Goal: Task Accomplishment & Management: Manage account settings

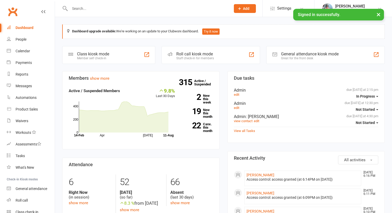
click at [106, 10] on input "text" at bounding box center [147, 8] width 159 height 7
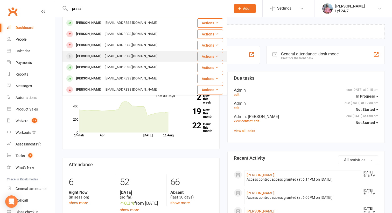
type input "prasa"
click at [97, 55] on div "[PERSON_NAME]" at bounding box center [88, 57] width 29 height 8
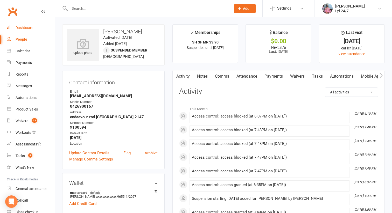
click at [31, 29] on div "Dashboard" at bounding box center [25, 28] width 18 height 4
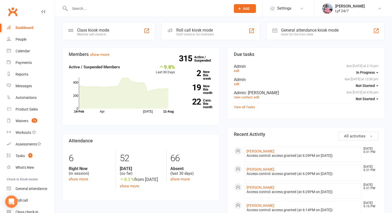
scroll to position [15, 0]
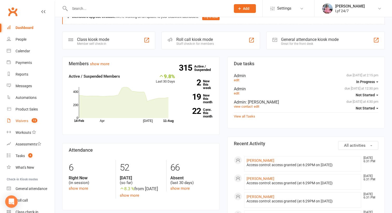
click at [22, 123] on div "Waivers" at bounding box center [22, 121] width 13 height 4
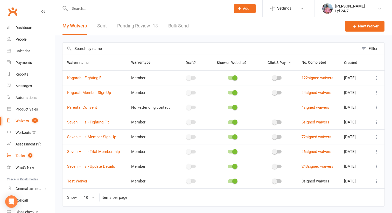
click at [23, 157] on div "Tasks" at bounding box center [20, 156] width 9 height 4
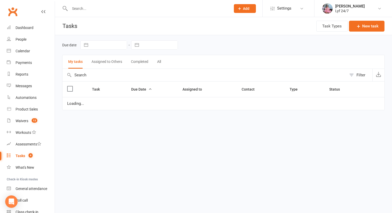
select select "started"
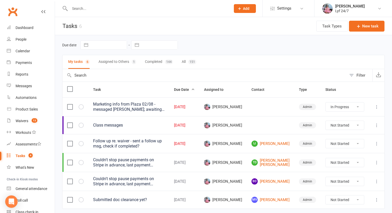
click at [128, 62] on button "Assigned to Others 1" at bounding box center [118, 62] width 38 height 14
select select "started"
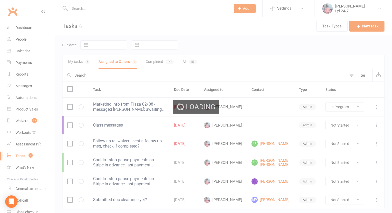
select select "started"
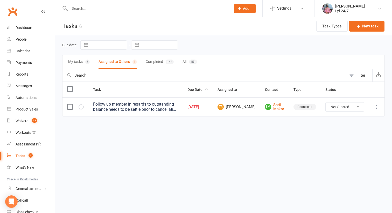
click at [156, 61] on button "Completed 144" at bounding box center [160, 62] width 28 height 14
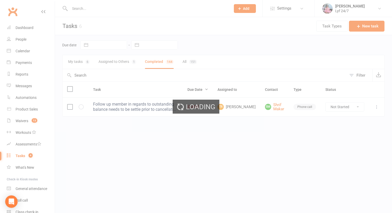
click at [79, 62] on ui-view "Prospect Member Non-attending contact Class / event Appointment Task Membership…" at bounding box center [196, 66] width 392 height 130
select select "finished"
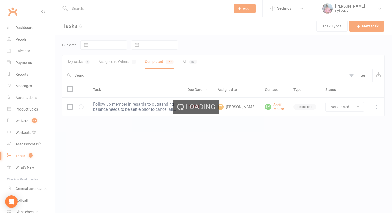
select select "finished"
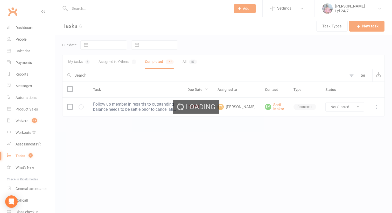
select select "finished"
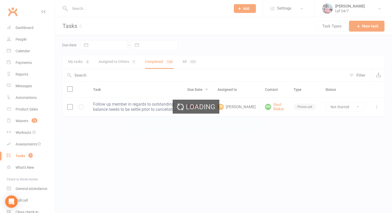
select select "finished"
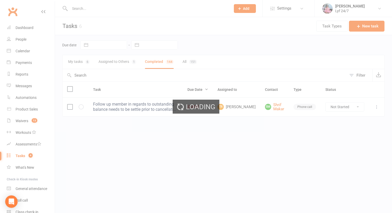
select select "finished"
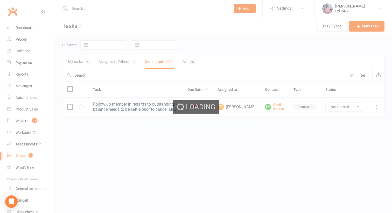
select select "finished"
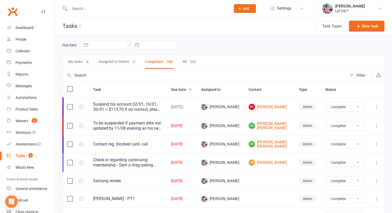
select select "finished"
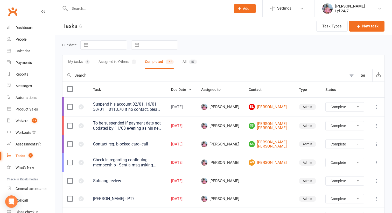
select select "finished"
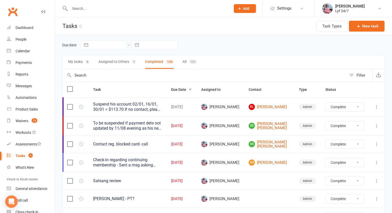
select select "finished"
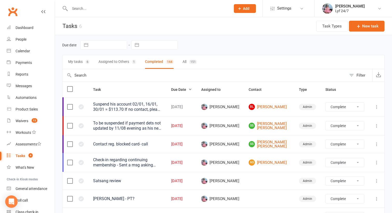
select select "finished"
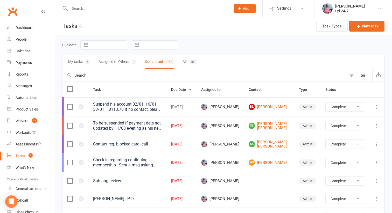
select select "finished"
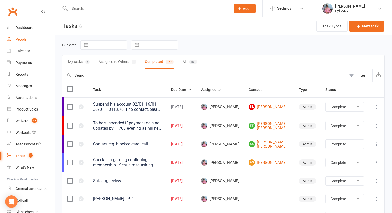
select select "finished"
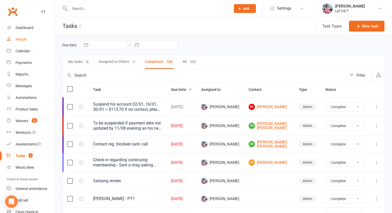
select select "finished"
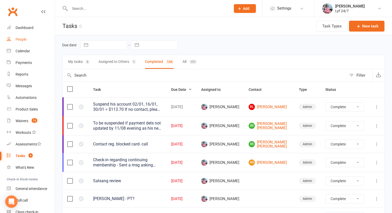
select select "finished"
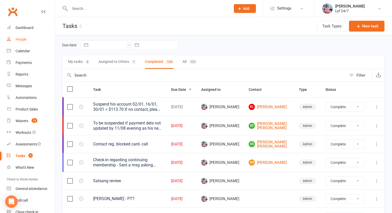
select select "finished"
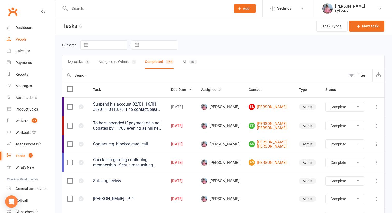
select select "finished"
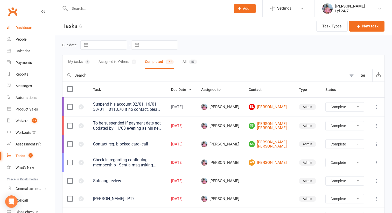
click at [30, 33] on link "Dashboard" at bounding box center [31, 28] width 48 height 12
